Goal: Transaction & Acquisition: Obtain resource

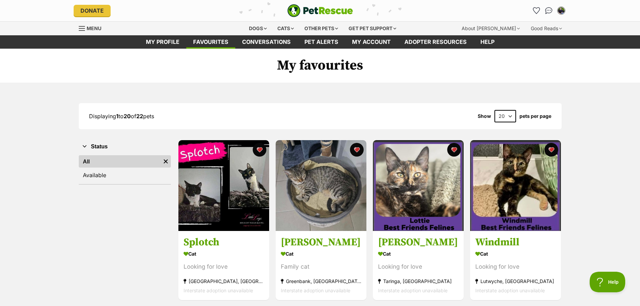
click at [495, 110] on select "20 40 60" at bounding box center [506, 116] width 22 height 12
select select "40"
click option "40" at bounding box center [0, 0] width 0 height 0
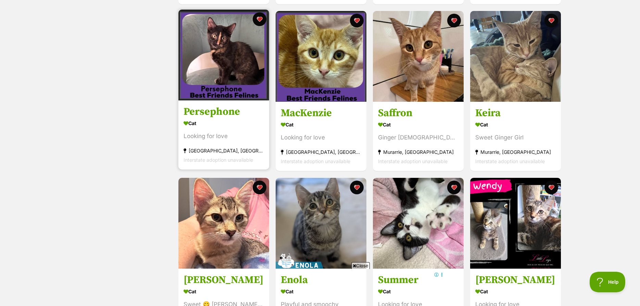
scroll to position [454, 0]
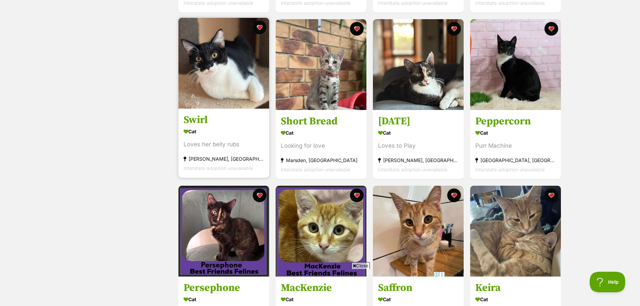
click at [219, 69] on img at bounding box center [223, 63] width 91 height 91
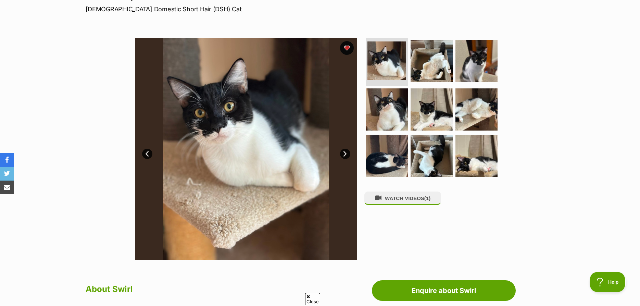
scroll to position [140, 0]
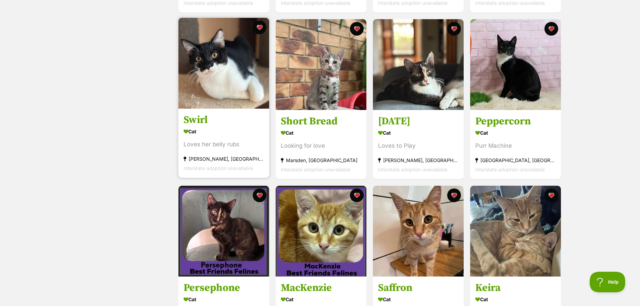
click at [213, 73] on img at bounding box center [223, 63] width 91 height 91
